Goal: Task Accomplishment & Management: Use online tool/utility

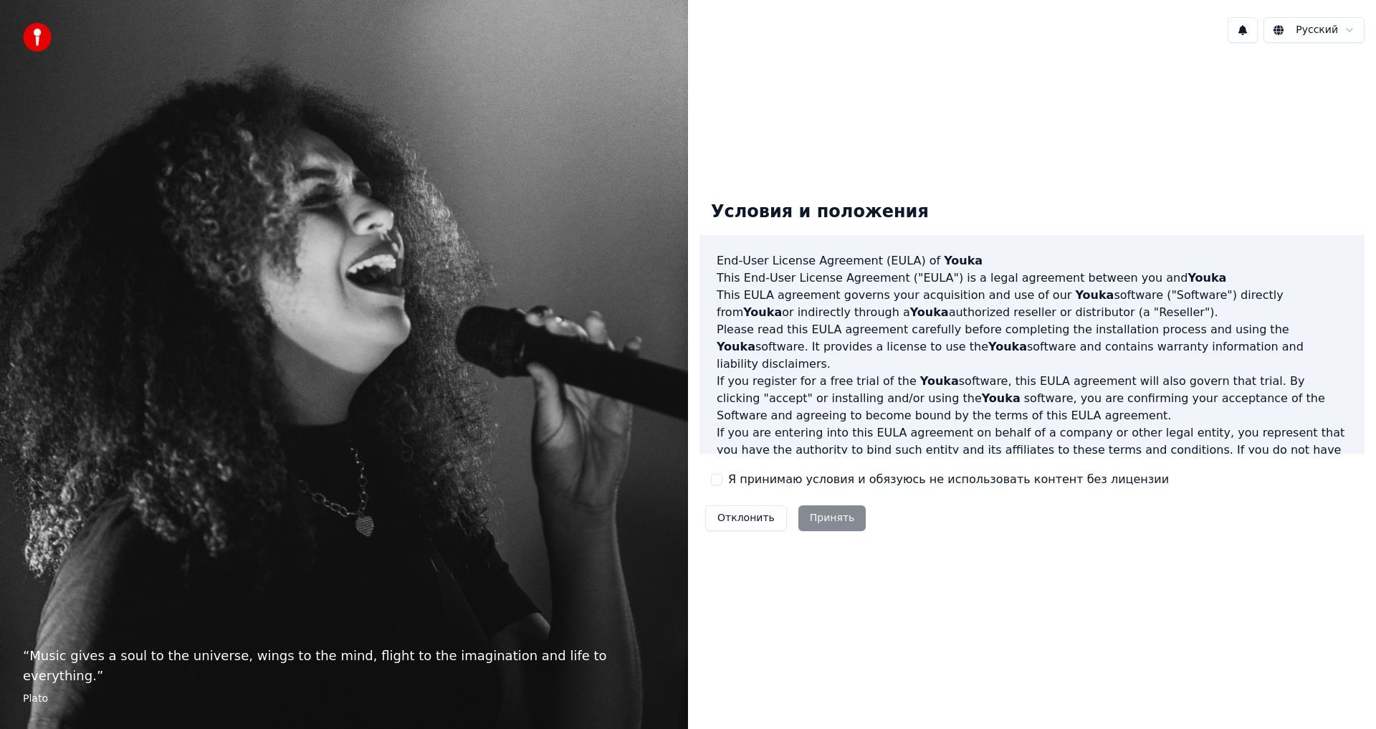
click at [721, 474] on button "Я принимаю условия и обязуюсь не использовать контент без лицензии" at bounding box center [716, 479] width 11 height 11
click at [822, 515] on button "Принять" at bounding box center [832, 518] width 68 height 26
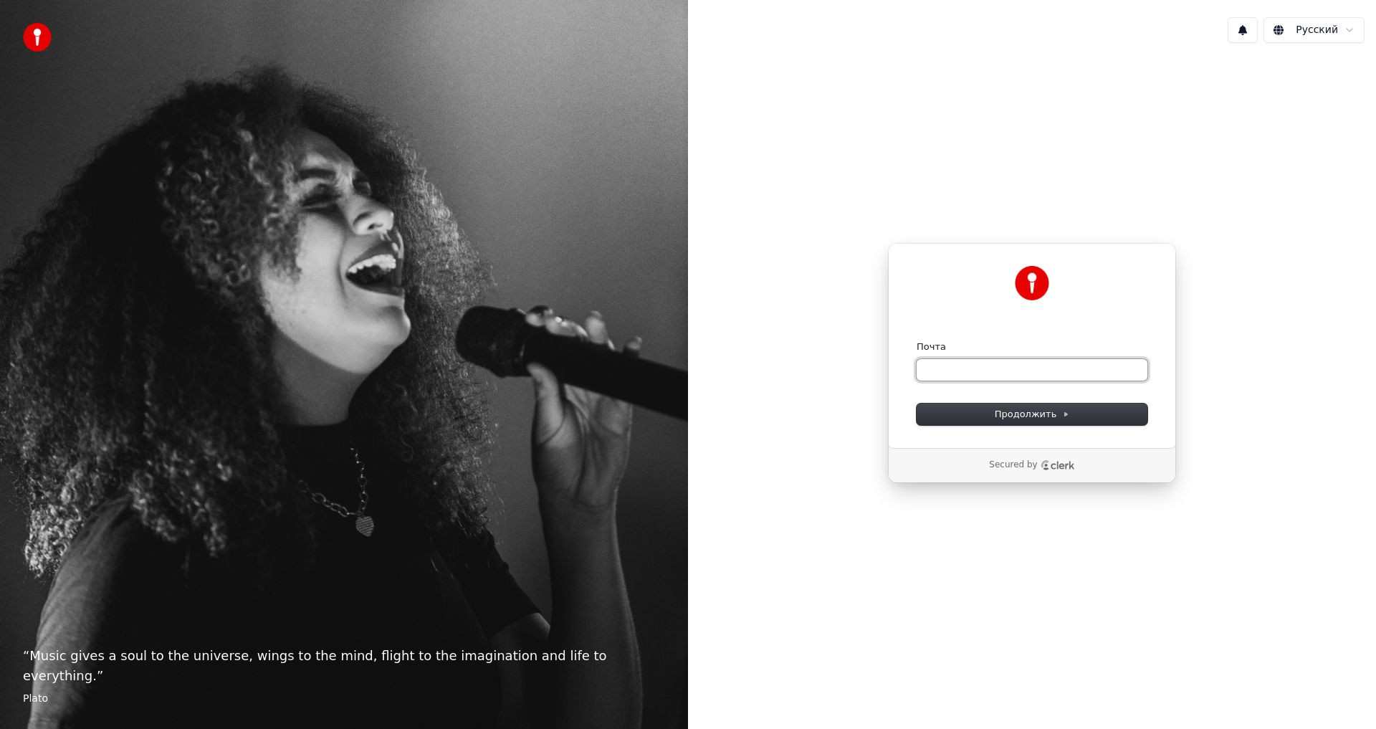
click at [1005, 364] on input "Почта" at bounding box center [1032, 369] width 231 height 21
click at [917, 340] on button "submit" at bounding box center [917, 340] width 0 height 0
type input "**********"
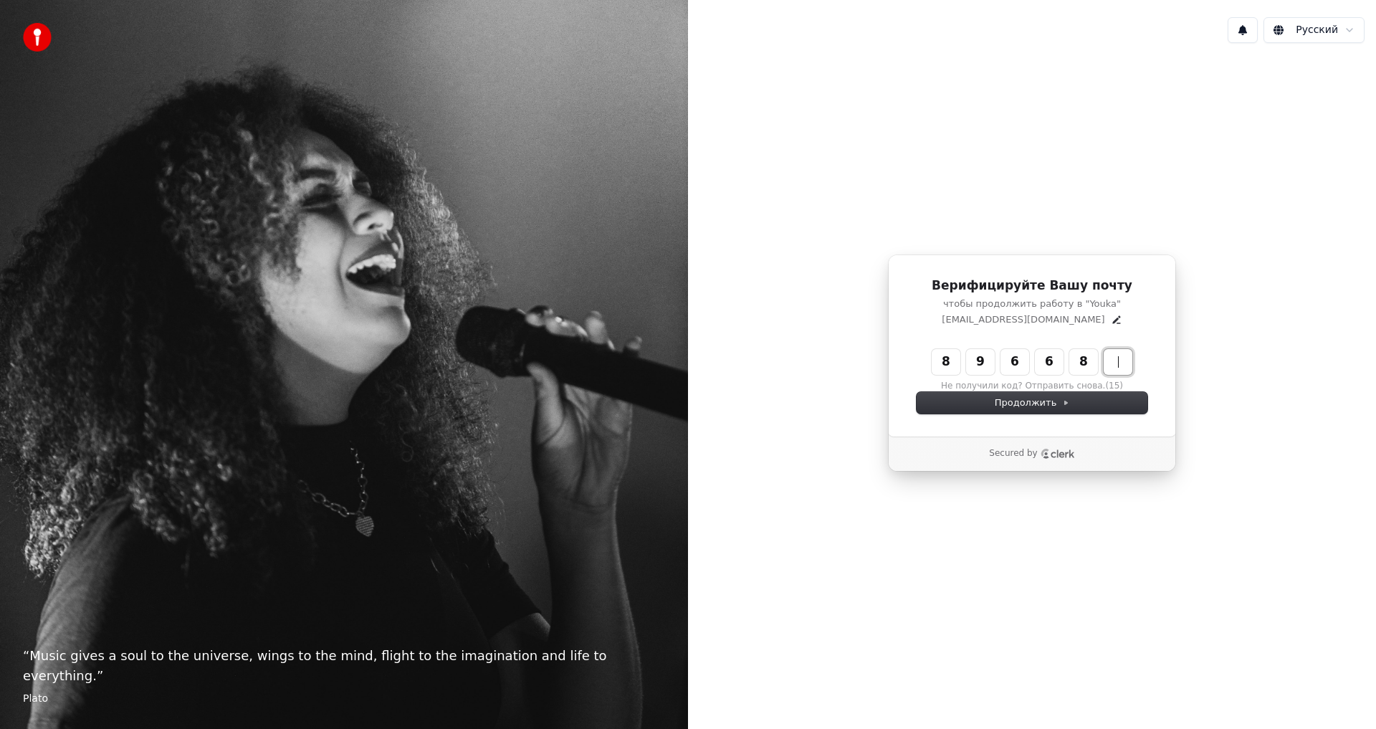
type input "******"
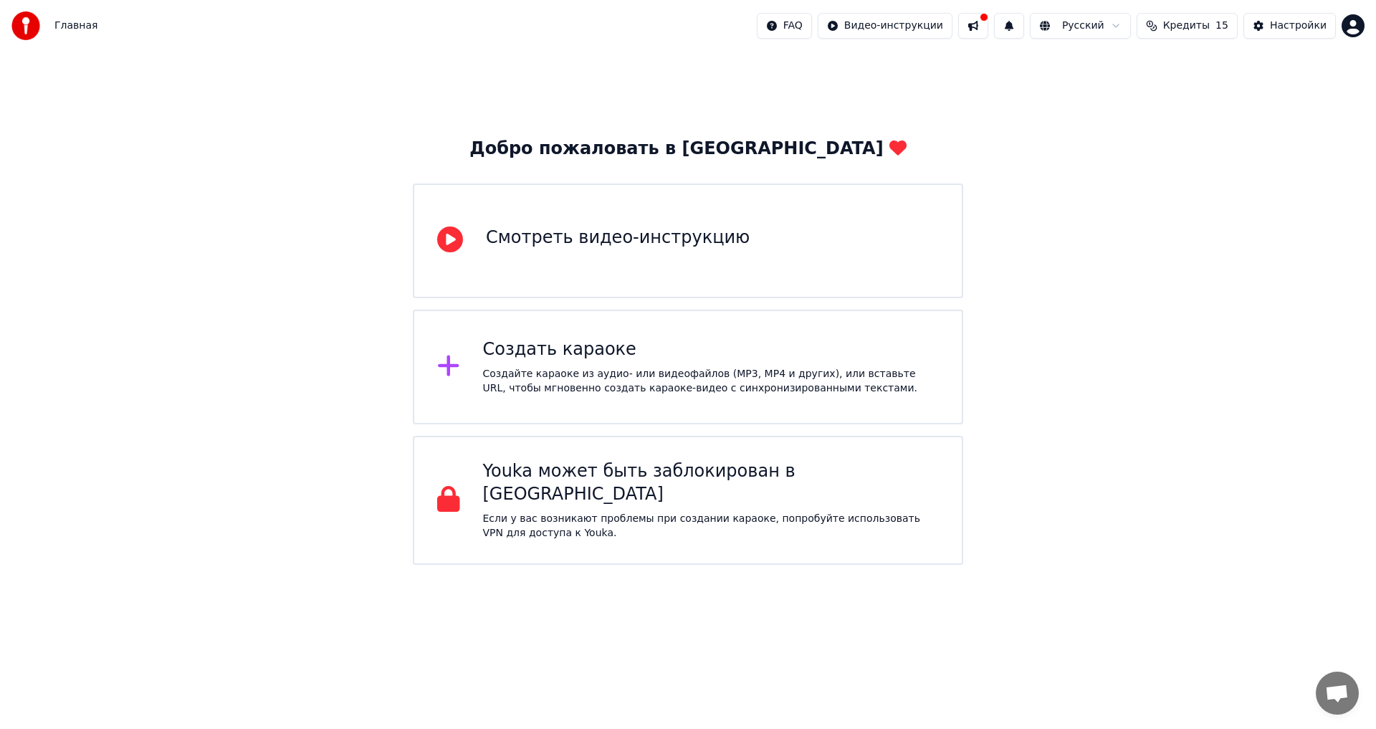
click at [675, 231] on div "Смотреть видео-инструкцию" at bounding box center [618, 237] width 264 height 23
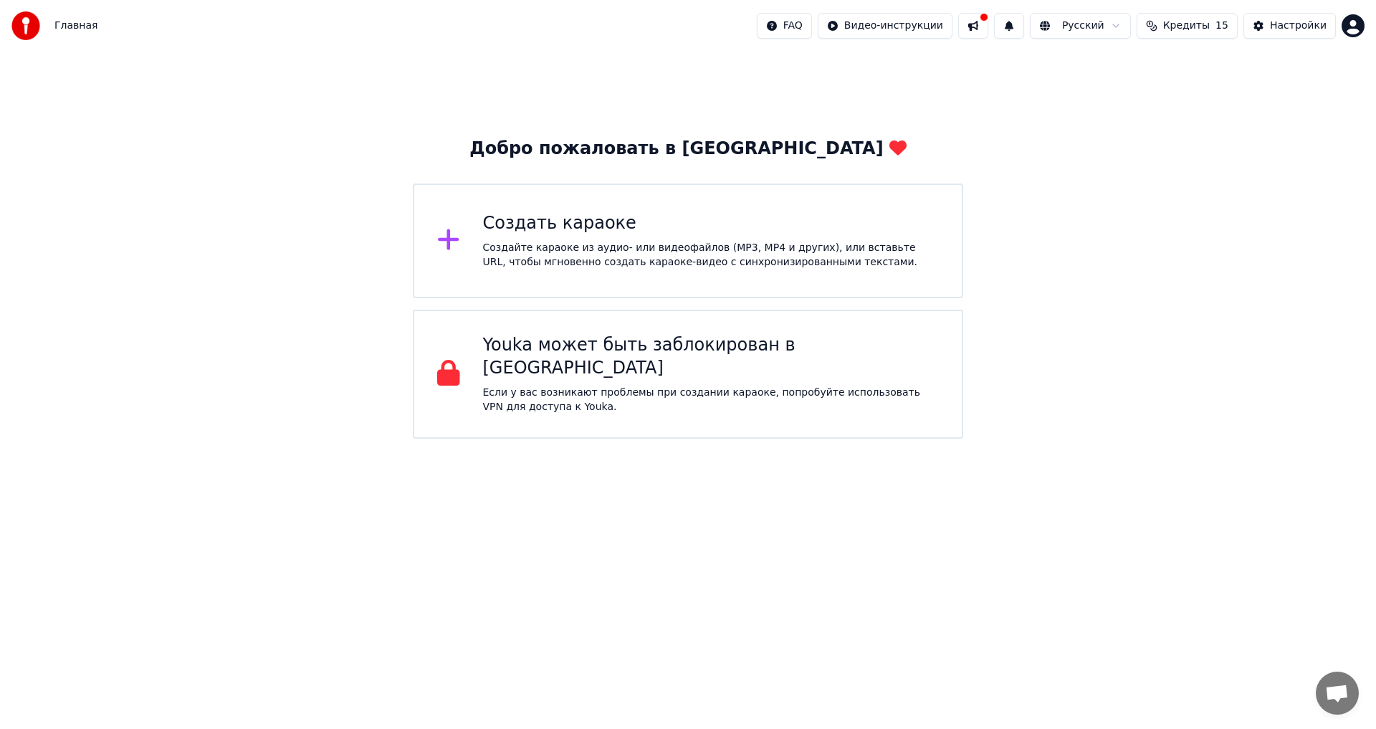
click at [646, 212] on div "Создать караоке" at bounding box center [711, 223] width 456 height 23
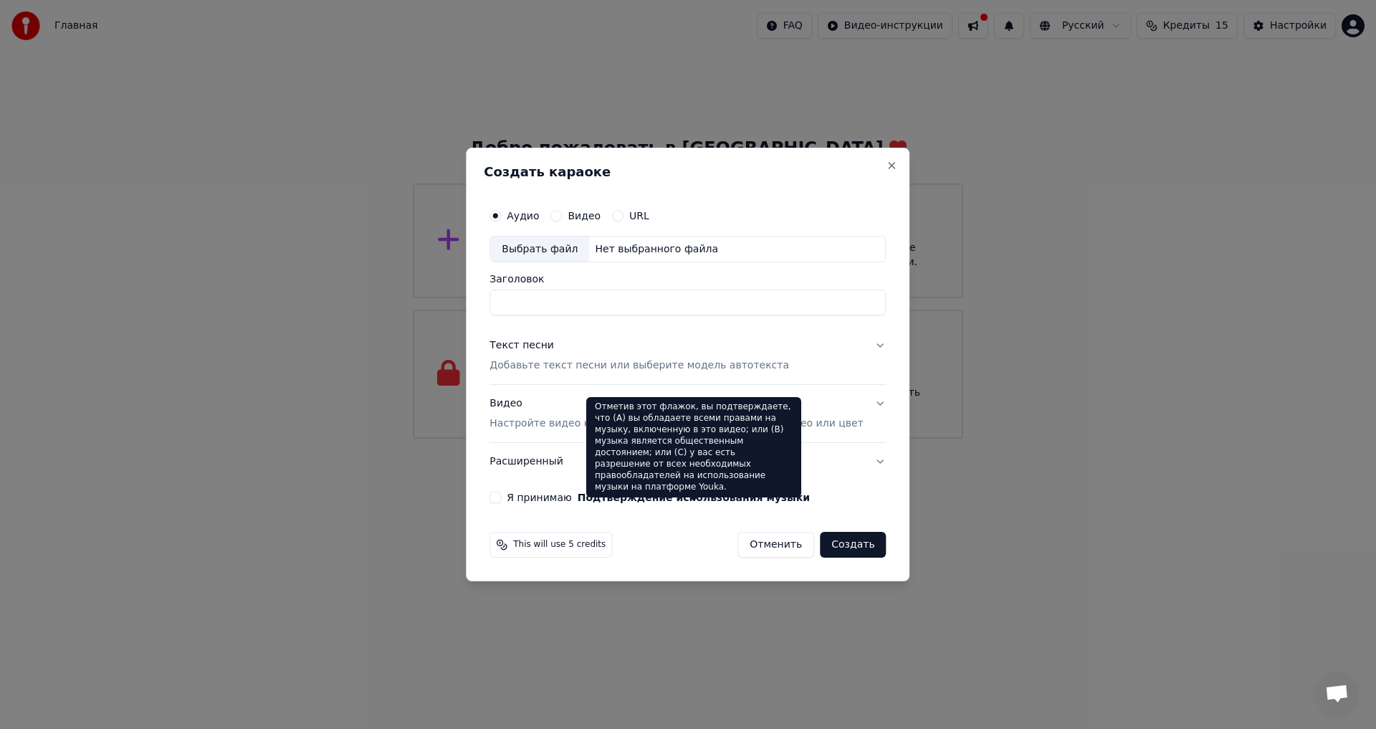
click at [778, 499] on button "Подтверждение использования музыки" at bounding box center [694, 497] width 232 height 10
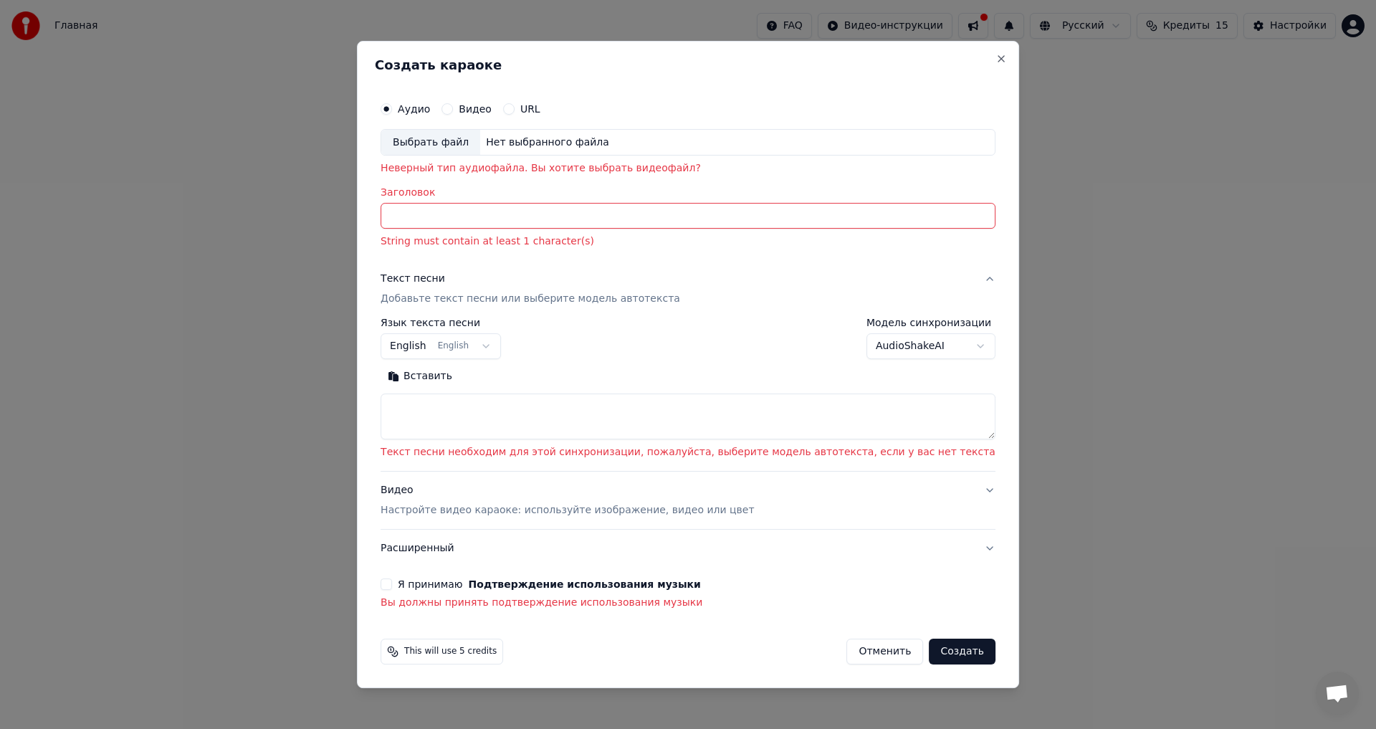
click at [392, 585] on button "Я принимаю Подтверждение использования музыки" at bounding box center [386, 583] width 11 height 11
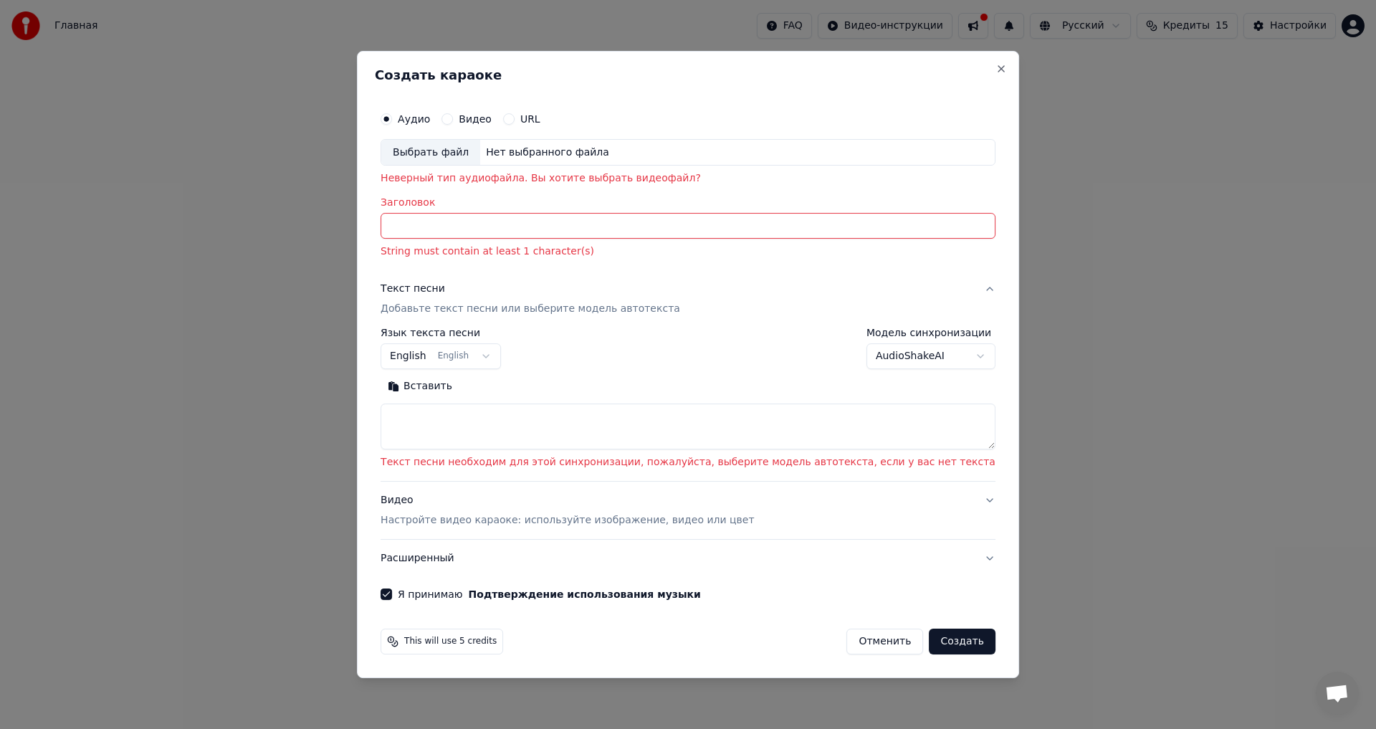
click at [522, 358] on body "Главная FAQ Видео-инструкции Русский Кредиты 15 Настройки Добро пожаловать в Yo…" at bounding box center [688, 219] width 1376 height 439
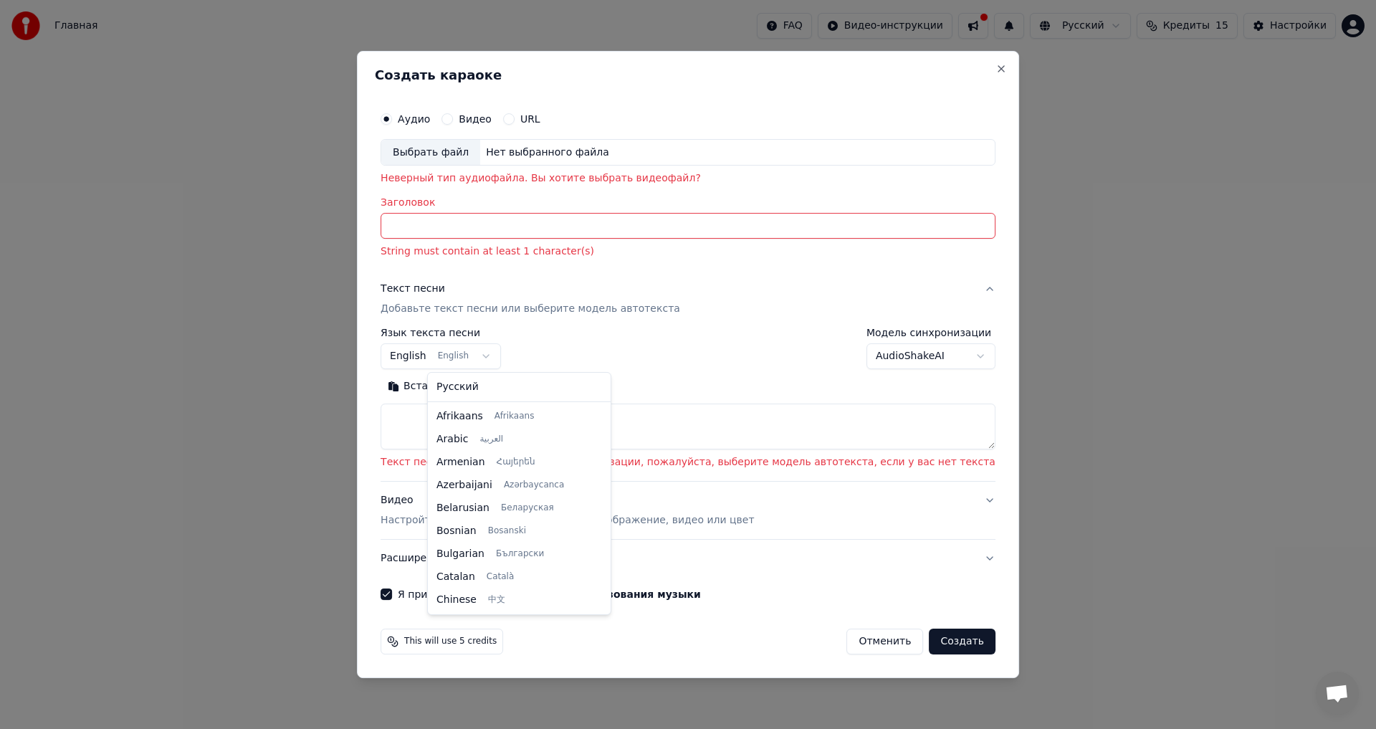
scroll to position [115, 0]
select select "**"
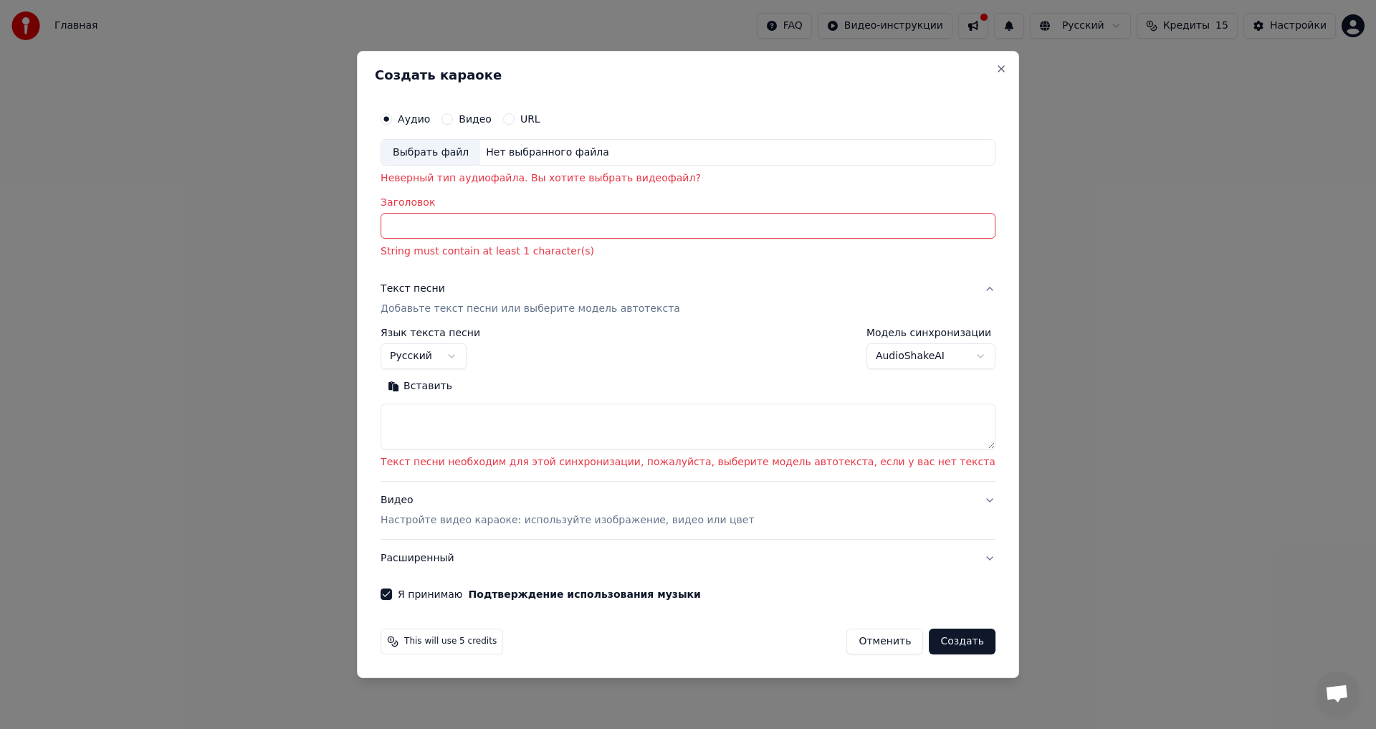
click at [532, 231] on input "Заголовок" at bounding box center [688, 227] width 615 height 26
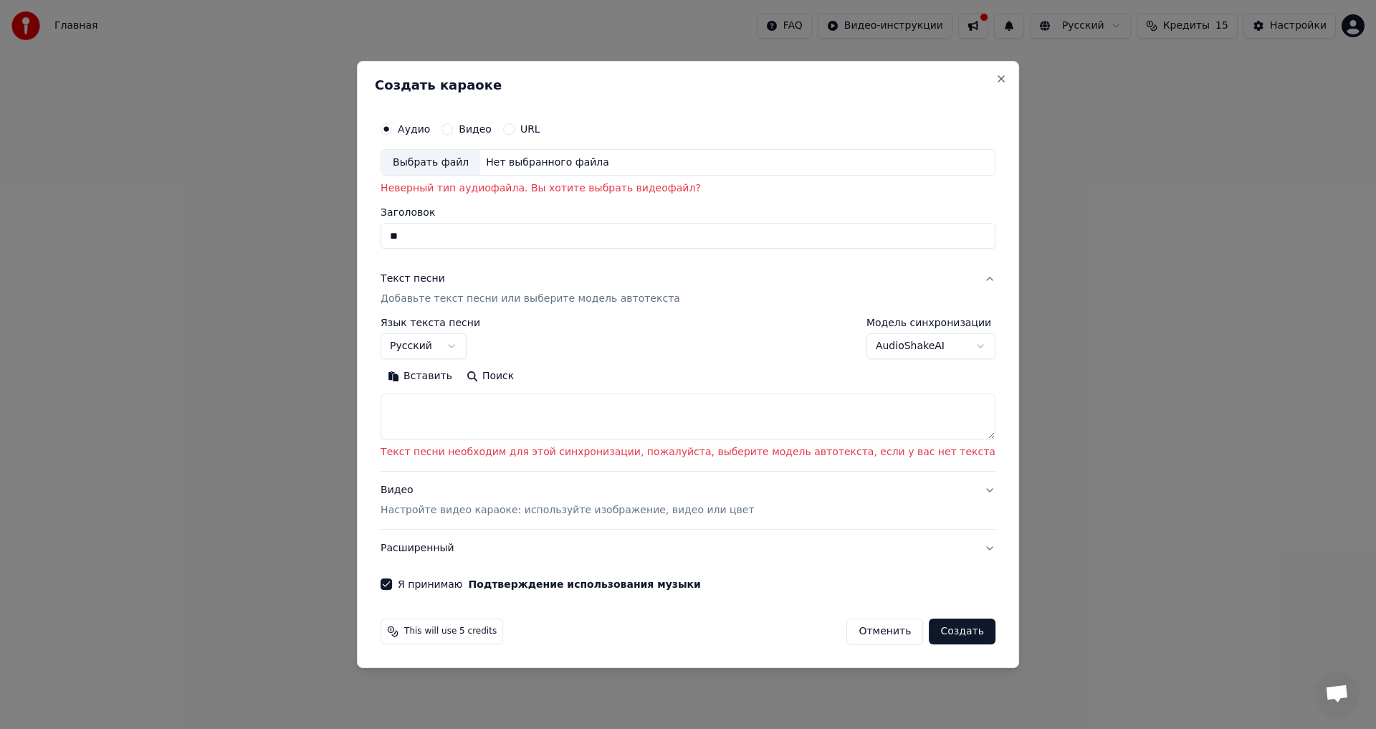
type input "**"
click at [929, 622] on button "Создать" at bounding box center [962, 631] width 66 height 26
select select "**"
click at [929, 628] on button "Создать" at bounding box center [962, 631] width 66 height 26
click at [995, 79] on button "Close" at bounding box center [1000, 78] width 11 height 11
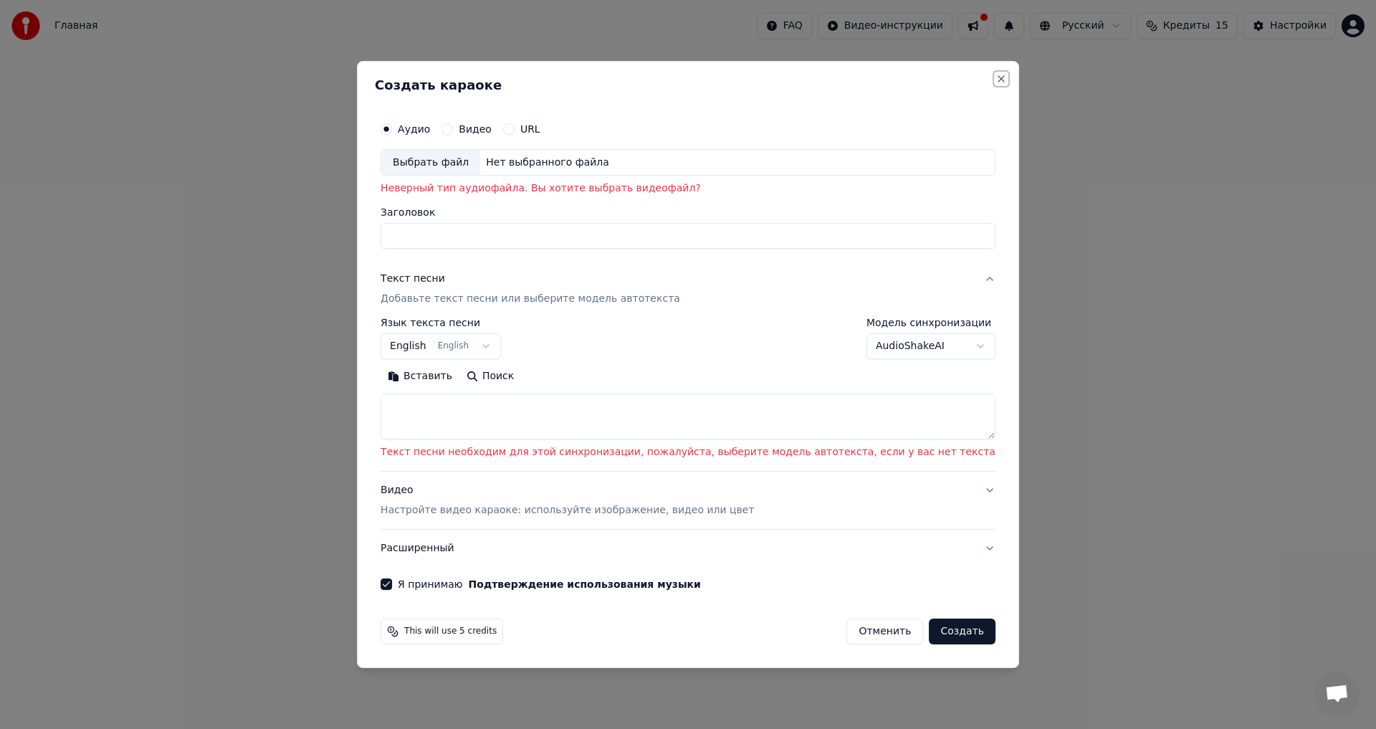
select select
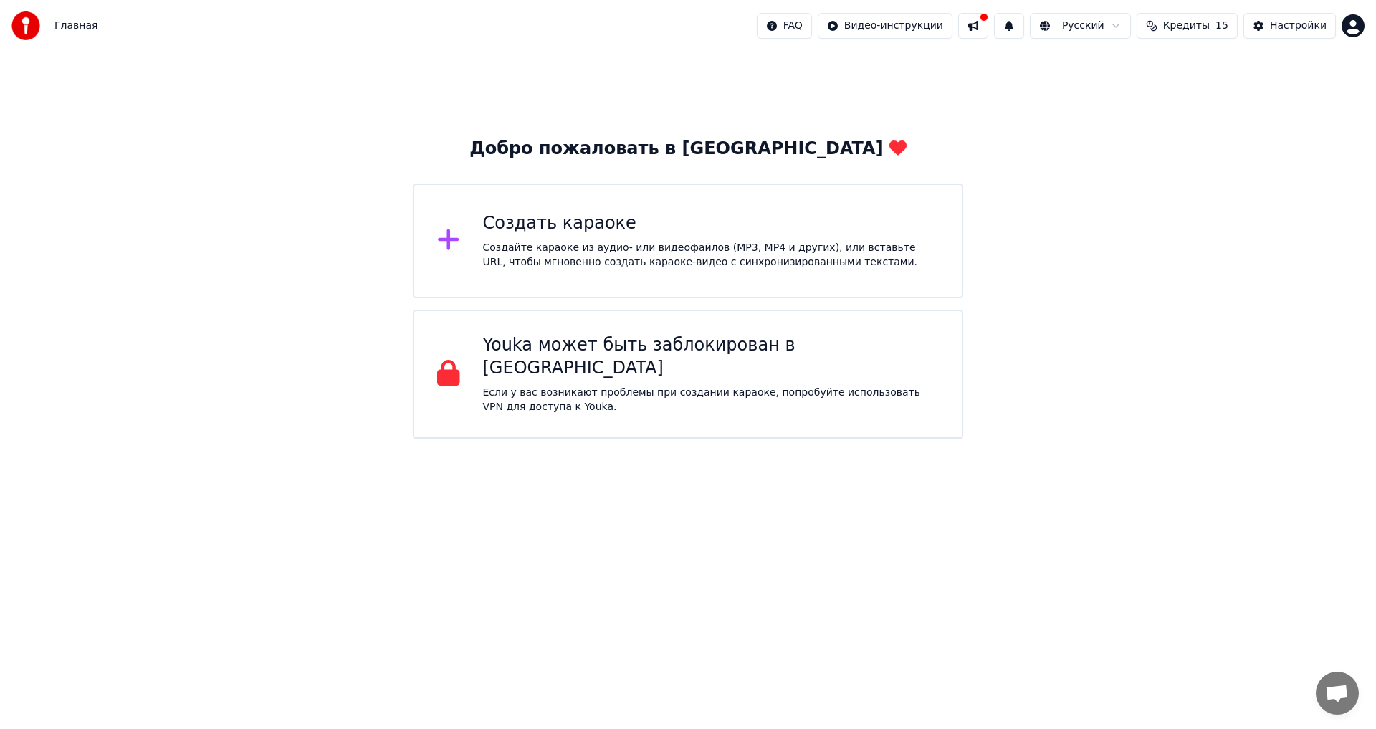
click at [1183, 25] on span "Кредиты" at bounding box center [1186, 26] width 47 height 14
click at [948, 77] on div "Добро пожаловать в Youka Создать караоке Создайте караоке из аудио- или видеофа…" at bounding box center [688, 245] width 1376 height 387
click at [939, 27] on html "Главная FAQ Видео-инструкции Русский Кредиты 15 Настройки Добро пожаловать в Yo…" at bounding box center [688, 219] width 1376 height 439
click at [1114, 126] on html "Главная FAQ Видео-инструкции Русский Кредиты 15 Настройки Добро пожаловать в Yo…" at bounding box center [688, 219] width 1376 height 439
click at [841, 352] on div "Youka может быть заблокирован в России" at bounding box center [711, 357] width 456 height 46
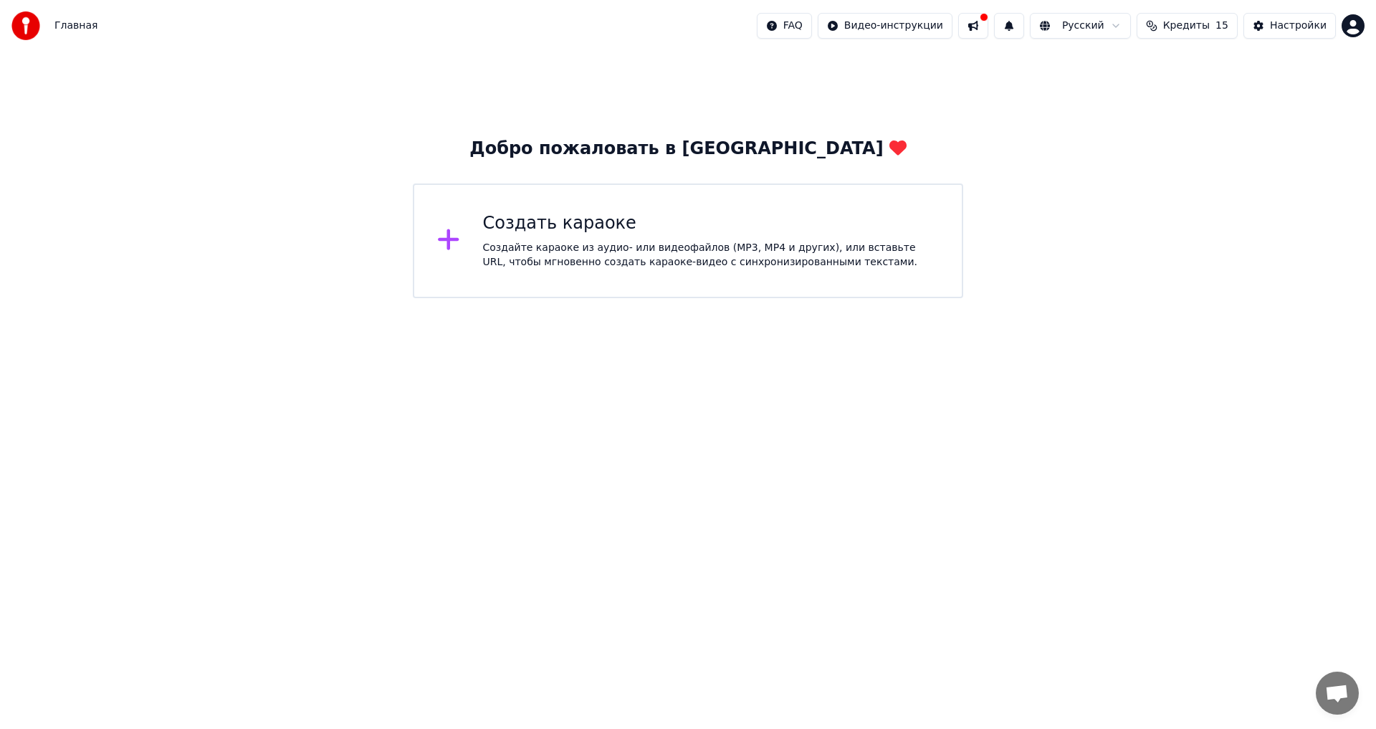
click at [988, 24] on button at bounding box center [973, 26] width 30 height 26
click at [1320, 113] on div "Добро пожаловать в Youka Создать караоке Создайте караоке из аудио- или видеофа…" at bounding box center [688, 175] width 1376 height 247
click at [1350, 22] on html "Главная FAQ Видео-инструкции Русский Кредиты 15 Настройки Добро пожаловать в Yo…" at bounding box center [688, 149] width 1376 height 298
click at [1041, 148] on html "Главная FAQ Видео-инструкции Русский Кредиты 15 Настройки Добро пожаловать в Yo…" at bounding box center [688, 149] width 1376 height 298
click at [1353, 28] on html "Главная FAQ Видео-инструкции Русский Кредиты 15 Настройки Добро пожаловать в Yo…" at bounding box center [688, 149] width 1376 height 298
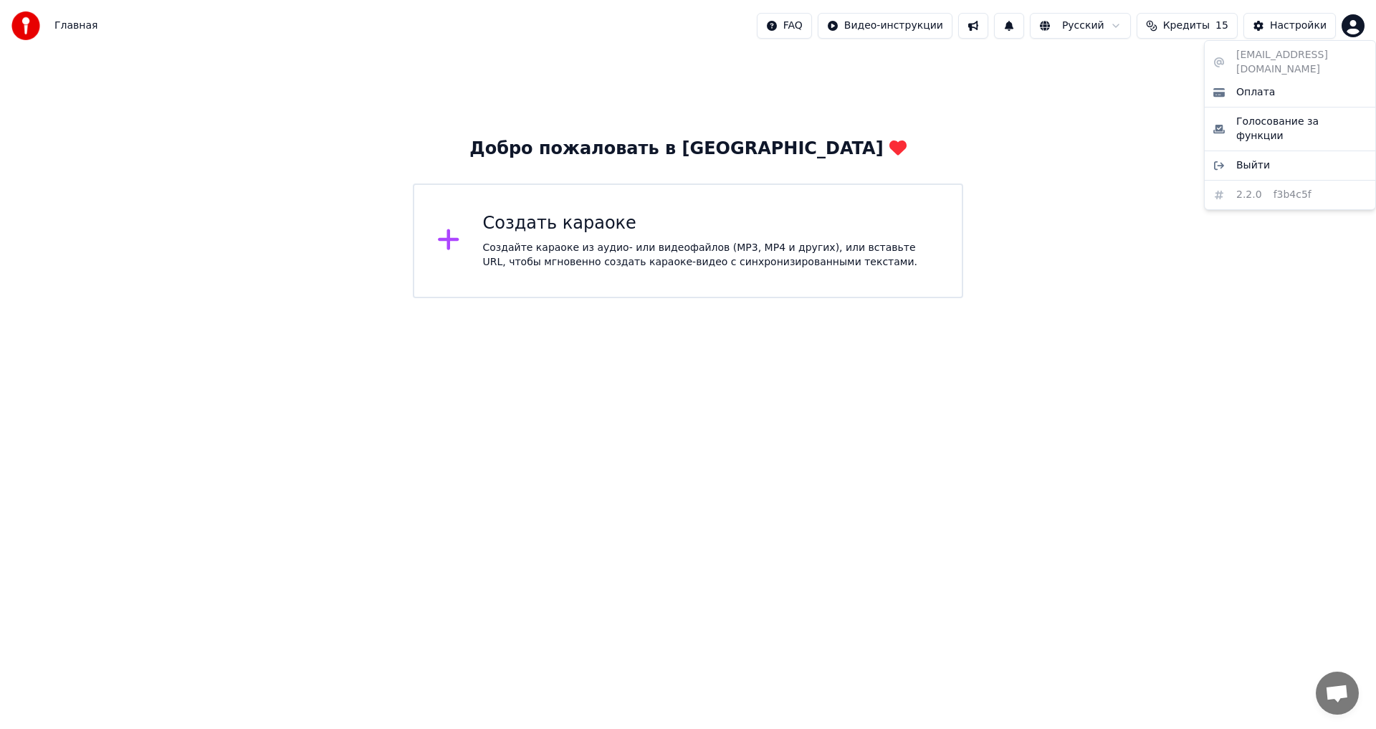
click at [992, 134] on html "Главная FAQ Видео-инструкции Русский Кредиты 15 Настройки Добро пожаловать в Yo…" at bounding box center [688, 149] width 1376 height 298
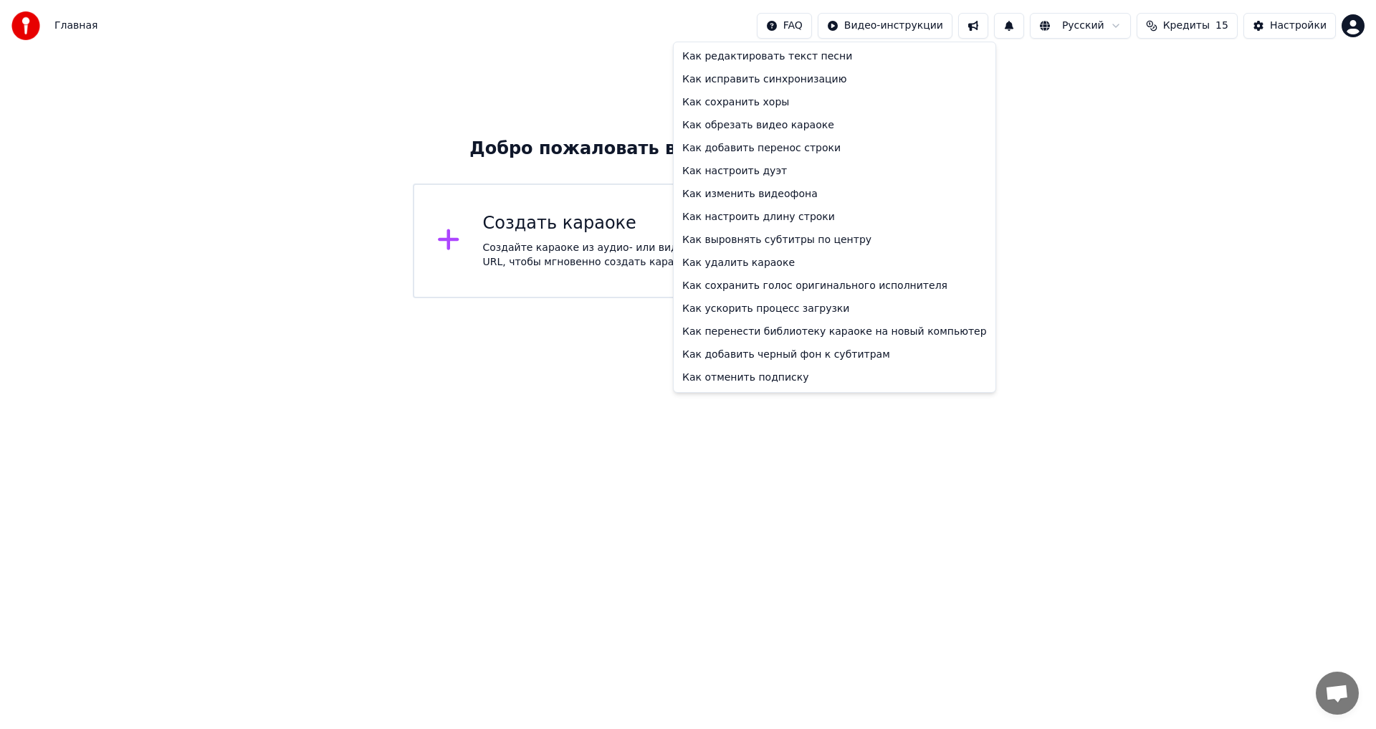
click at [826, 27] on html "Главная FAQ Видео-инструкции Русский Кредиты 15 Настройки Добро пожаловать в Yo…" at bounding box center [688, 149] width 1376 height 298
click at [1080, 246] on html "Главная FAQ Видео-инструкции Русский Кредиты 15 Настройки Добро пожаловать в Yo…" at bounding box center [688, 149] width 1376 height 298
